Goal: Information Seeking & Learning: Find specific page/section

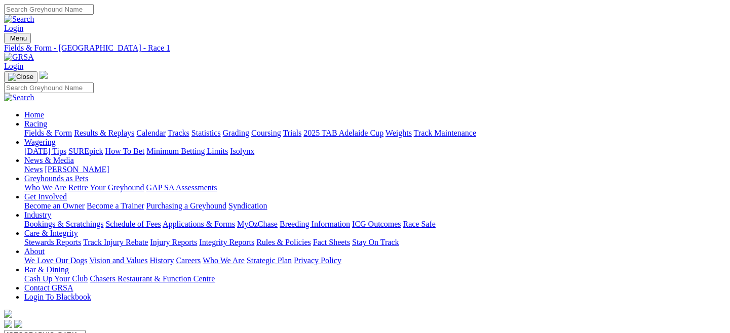
click at [53, 129] on link "Fields & Form" at bounding box center [48, 133] width 48 height 9
drag, startPoint x: 0, startPoint y: 0, endPoint x: 45, endPoint y: 74, distance: 86.4
click at [45, 129] on link "Fields & Form" at bounding box center [48, 133] width 48 height 9
click at [86, 330] on select "South Australia New South Wales Northern Territory Queensland Tasmania Victoria…" at bounding box center [45, 335] width 82 height 10
select select "QLD"
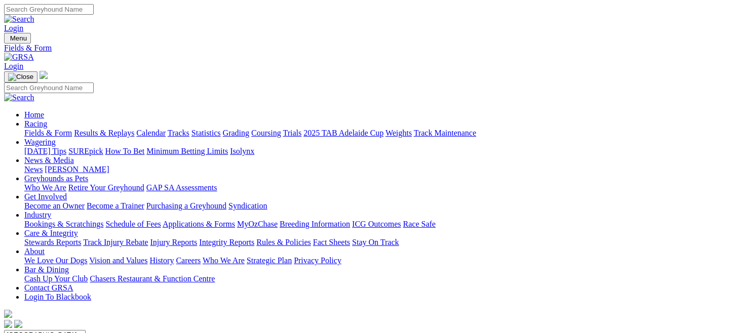
click at [48, 330] on select "South Australia New South Wales Northern Territory Queensland Tasmania Victoria…" at bounding box center [45, 335] width 82 height 10
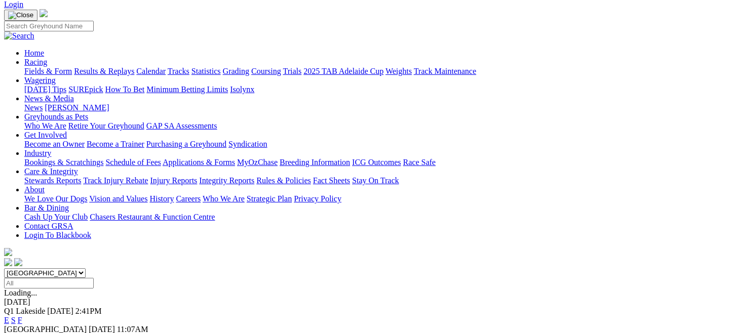
scroll to position [65, 0]
